Goal: Task Accomplishment & Management: Manage account settings

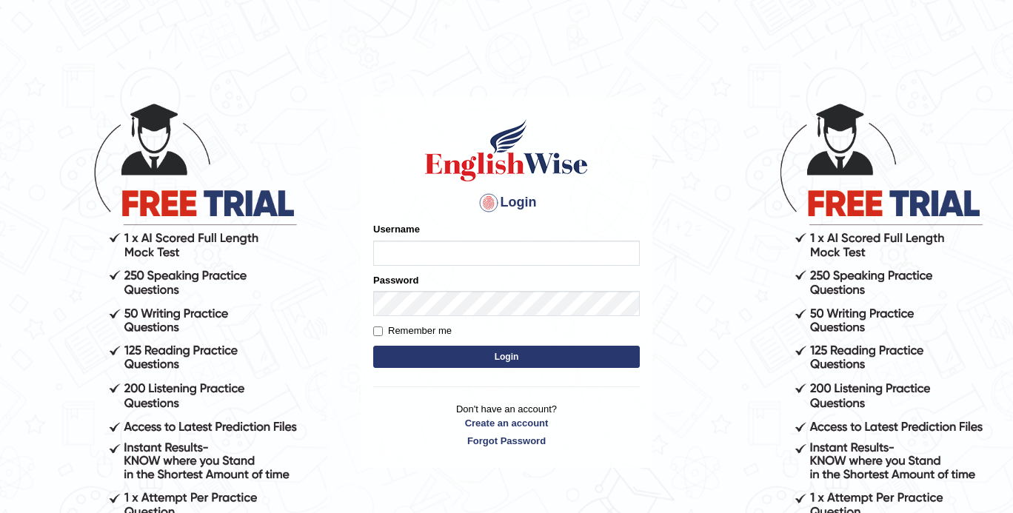
type input "ShanuGarg"
click at [380, 334] on input "Remember me" at bounding box center [378, 332] width 10 height 10
checkbox input "true"
click at [446, 363] on button "Login" at bounding box center [506, 357] width 267 height 22
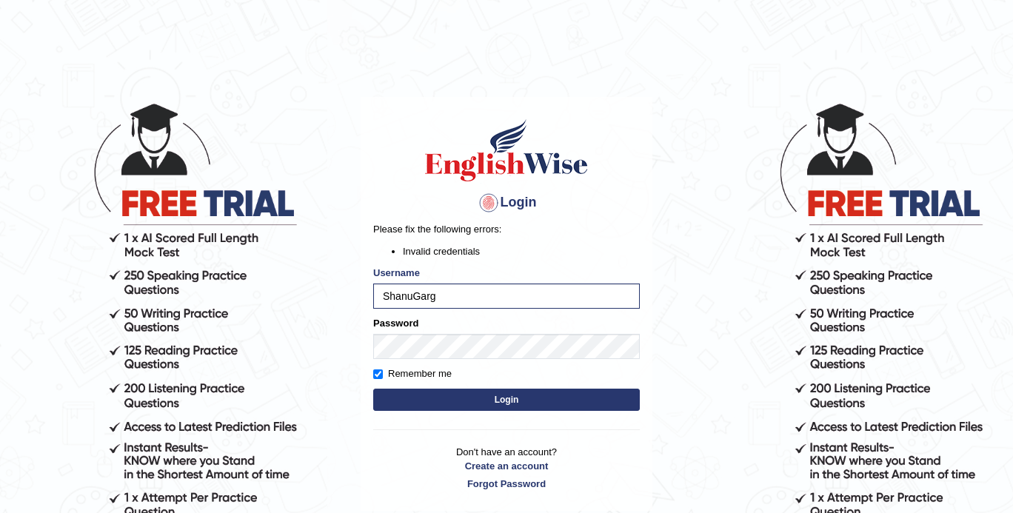
click at [419, 394] on button "Login" at bounding box center [506, 400] width 267 height 22
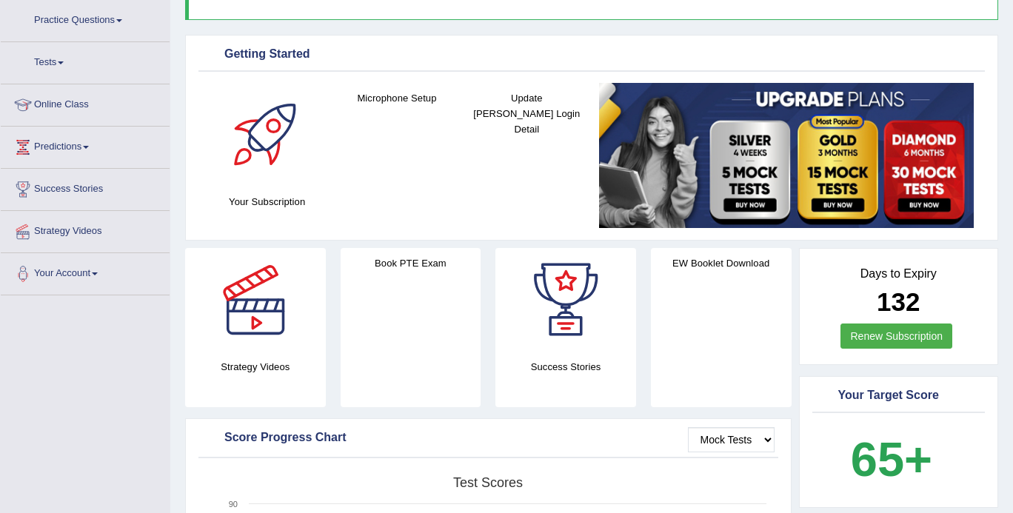
scroll to position [121, 0]
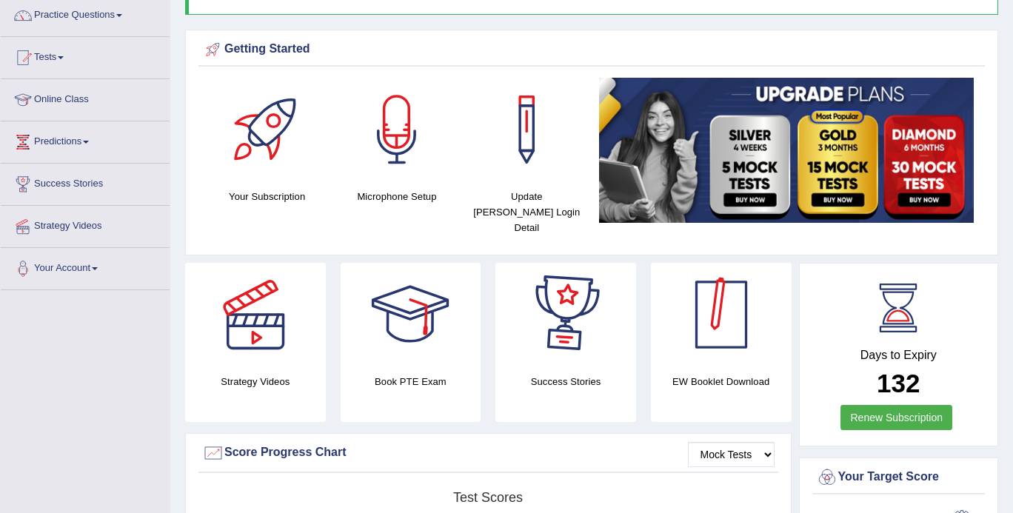
click at [727, 297] on div at bounding box center [722, 315] width 104 height 104
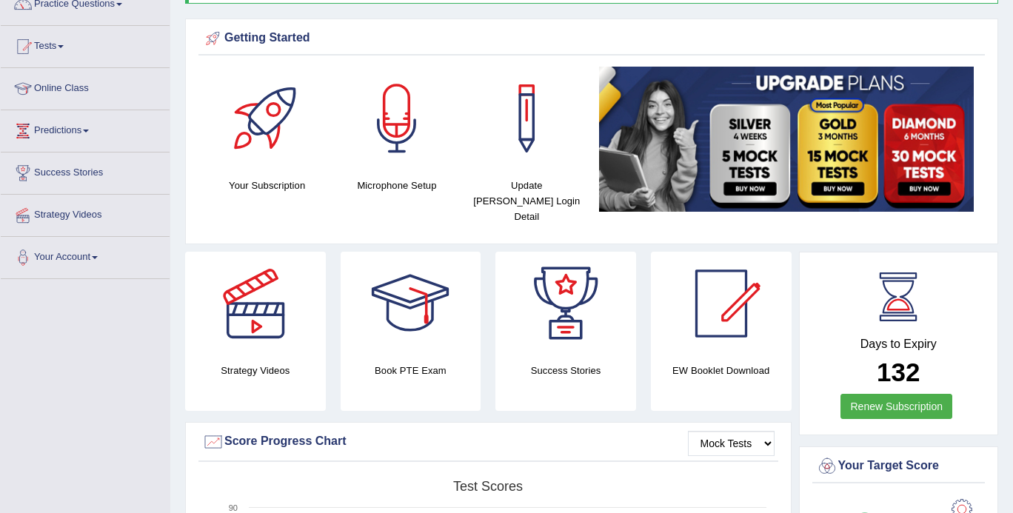
scroll to position [0, 0]
